Goal: Information Seeking & Learning: Understand process/instructions

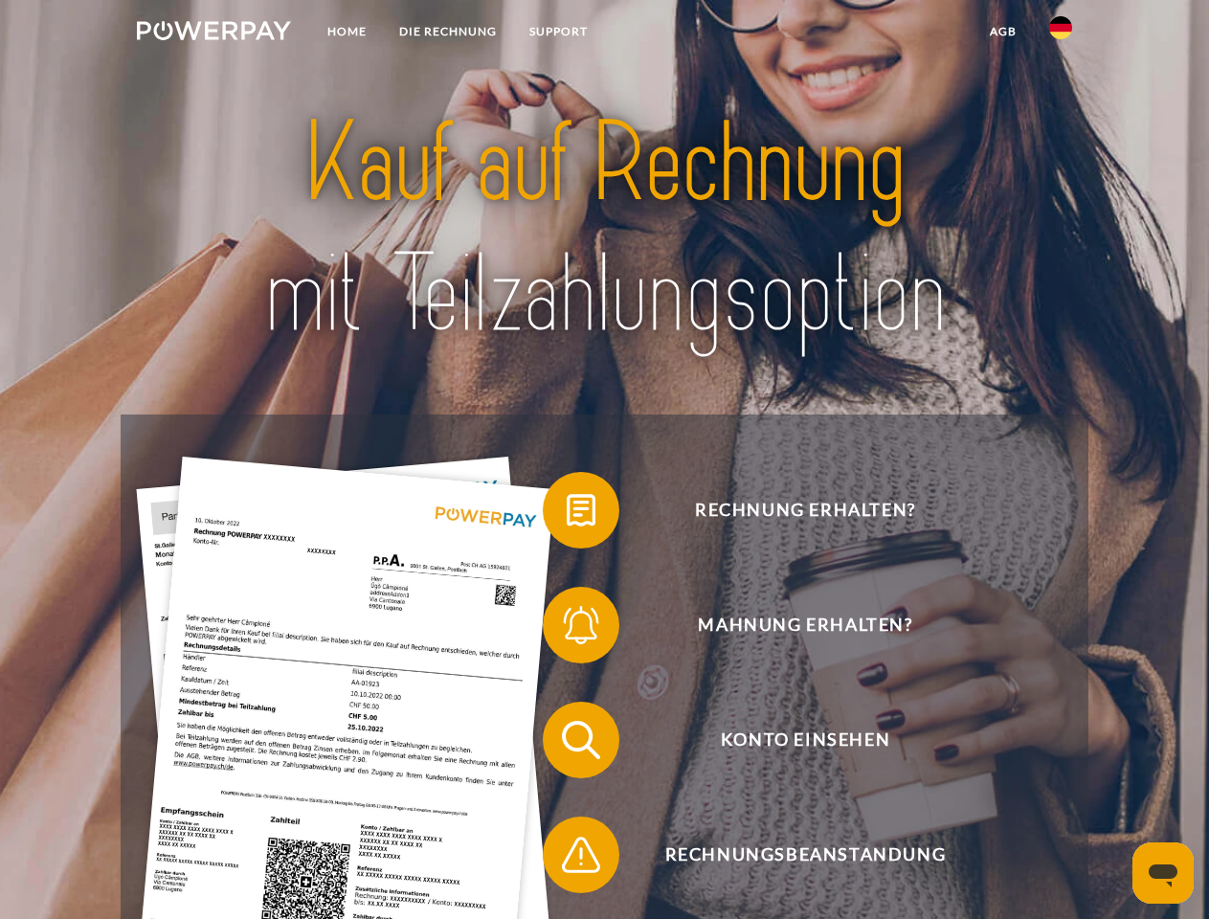
click at [213, 34] on img at bounding box center [214, 30] width 154 height 19
click at [1061, 34] on img at bounding box center [1060, 27] width 23 height 23
click at [1002, 32] on link "agb" at bounding box center [1003, 31] width 59 height 34
click at [567, 514] on span at bounding box center [552, 510] width 96 height 96
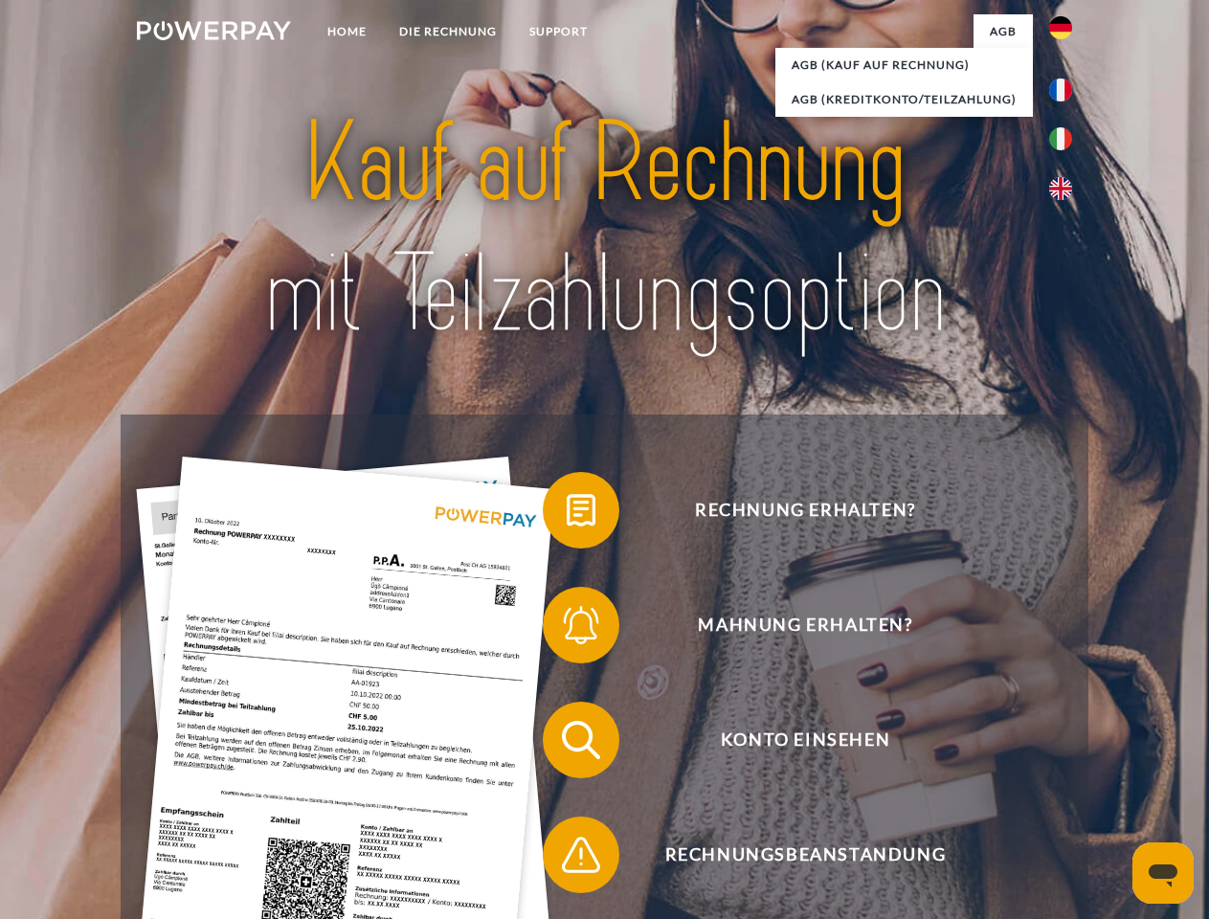
click at [567, 629] on span at bounding box center [552, 625] width 96 height 96
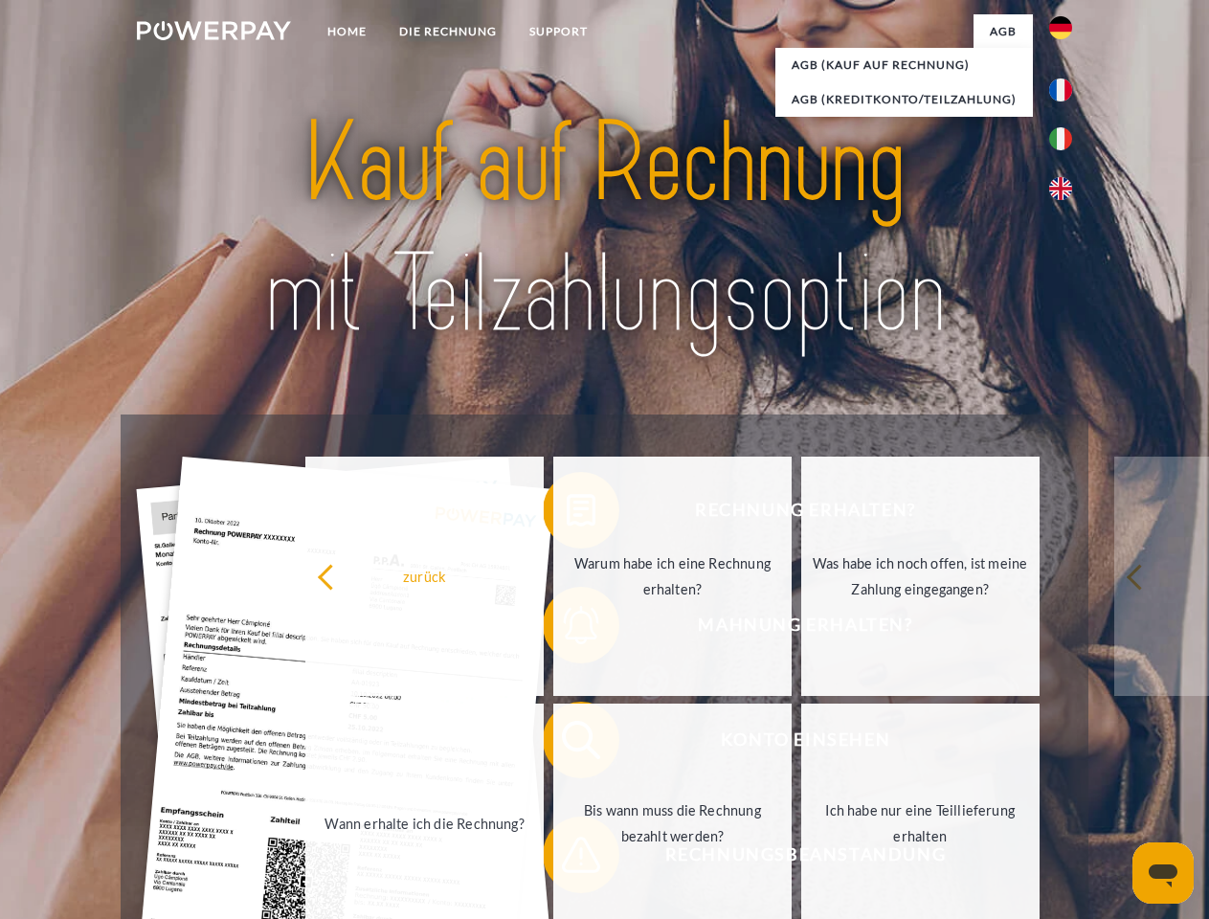
click at [567, 744] on link "Bis wann muss die Rechnung bezahlt werden?" at bounding box center [672, 823] width 238 height 239
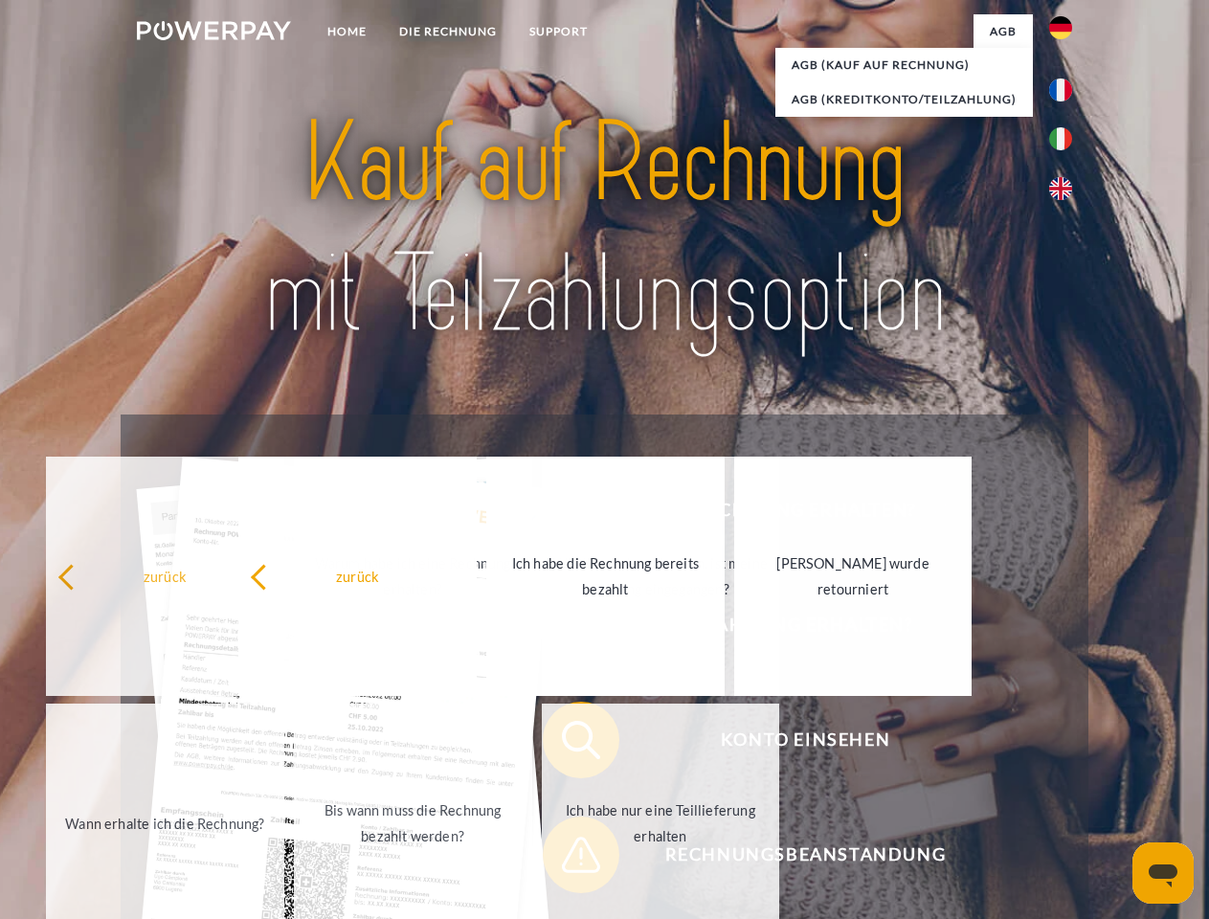
click at [567, 859] on div "Rechnung erhalten? Mahnung erhalten? Konto einsehen" at bounding box center [604, 798] width 967 height 766
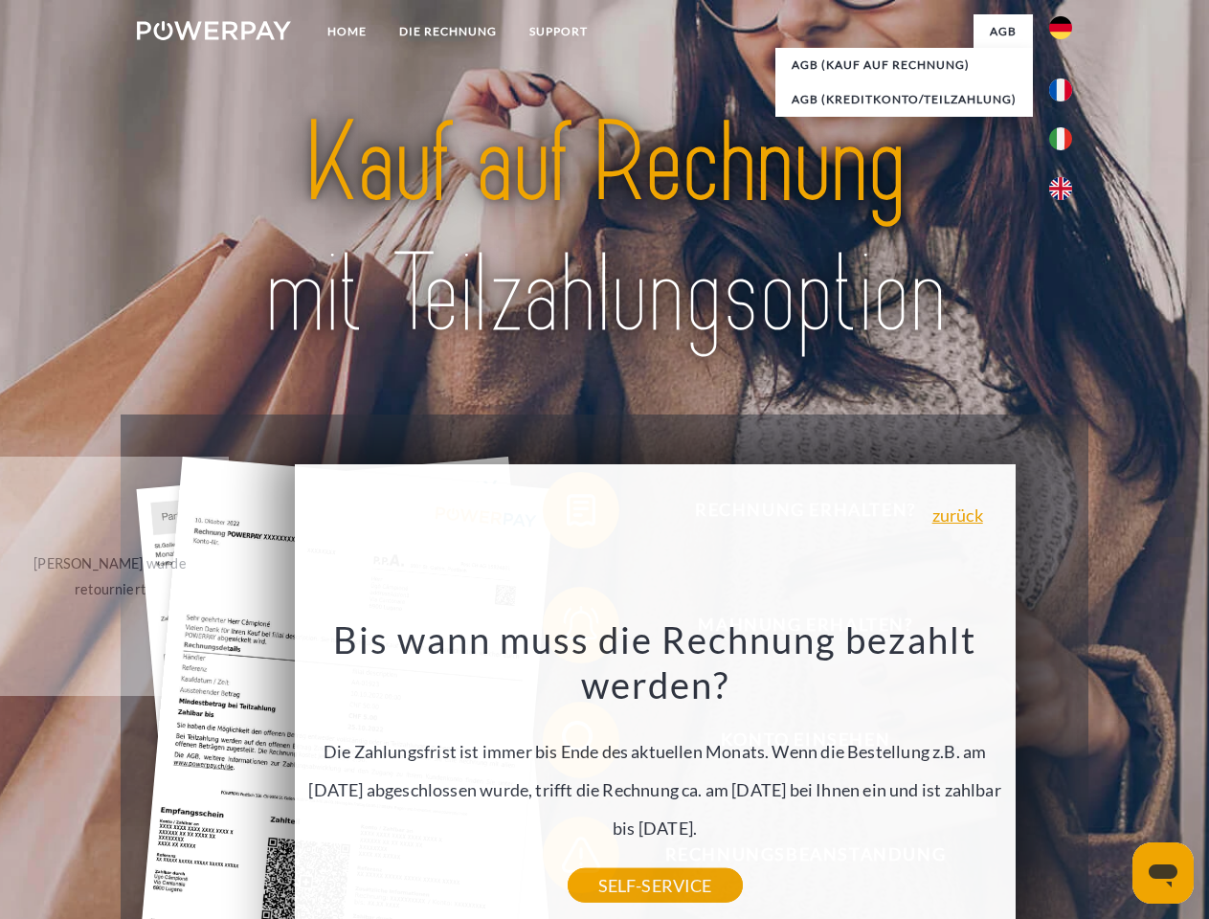
click at [1163, 873] on icon "Messaging-Fenster öffnen" at bounding box center [1163, 875] width 29 height 23
